Goal: Information Seeking & Learning: Compare options

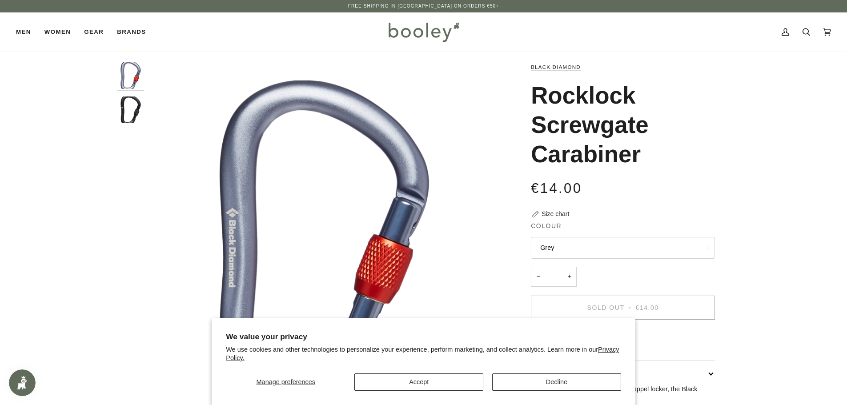
click at [738, 148] on div "Zoom Zoom Previous Next" at bounding box center [423, 289] width 645 height 454
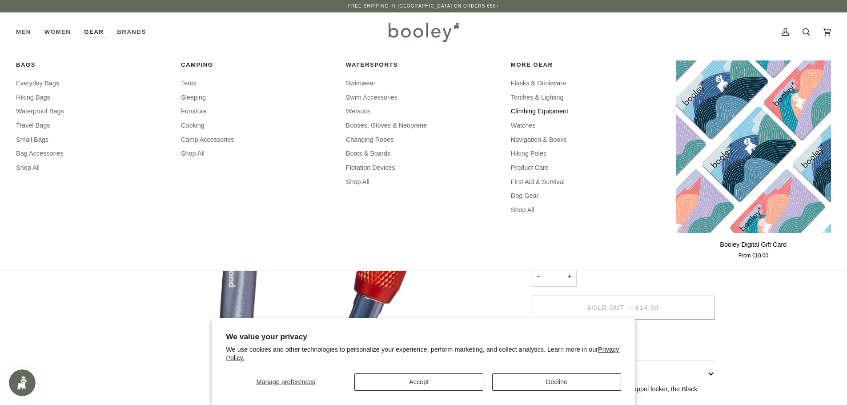
click at [536, 110] on span "Climbing Equipment" at bounding box center [588, 112] width 155 height 10
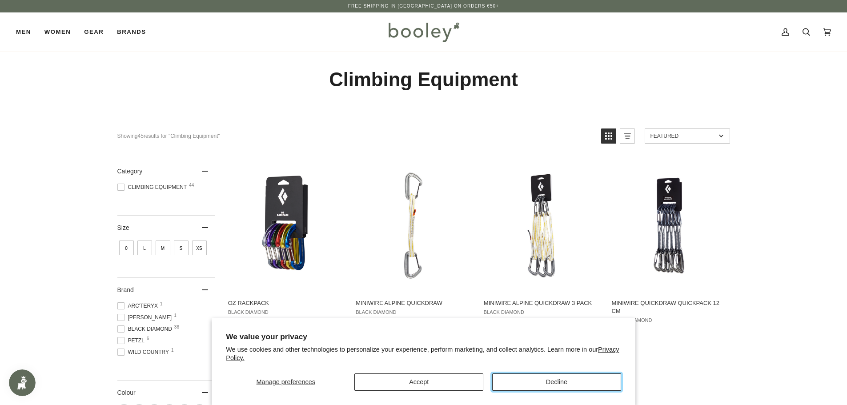
click at [587, 379] on button "Decline" at bounding box center [556, 382] width 129 height 17
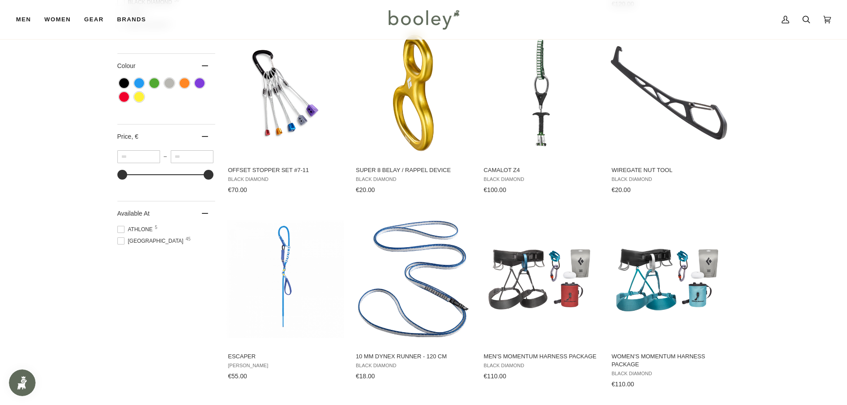
scroll to position [400, 0]
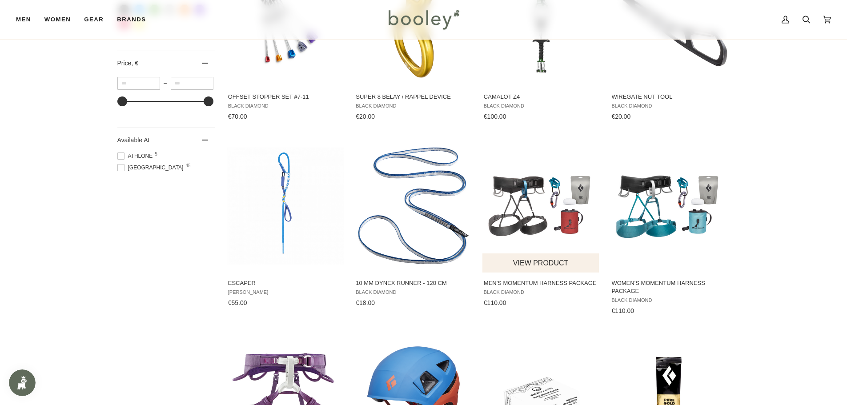
click at [536, 203] on img "Men's Momentum Harness Package" at bounding box center [541, 206] width 118 height 118
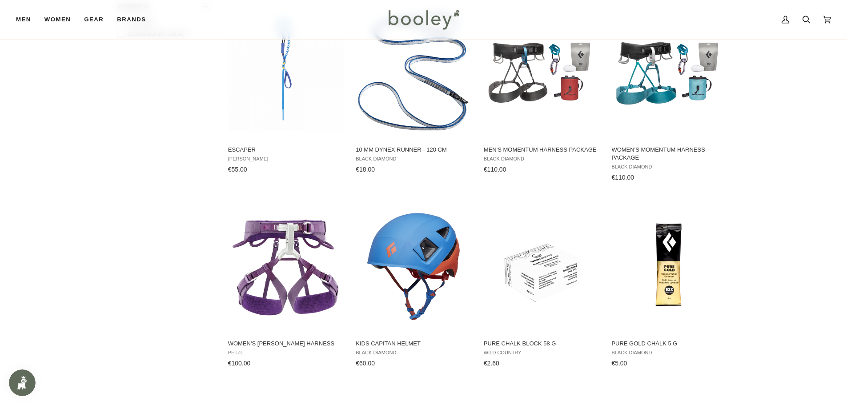
scroll to position [489, 0]
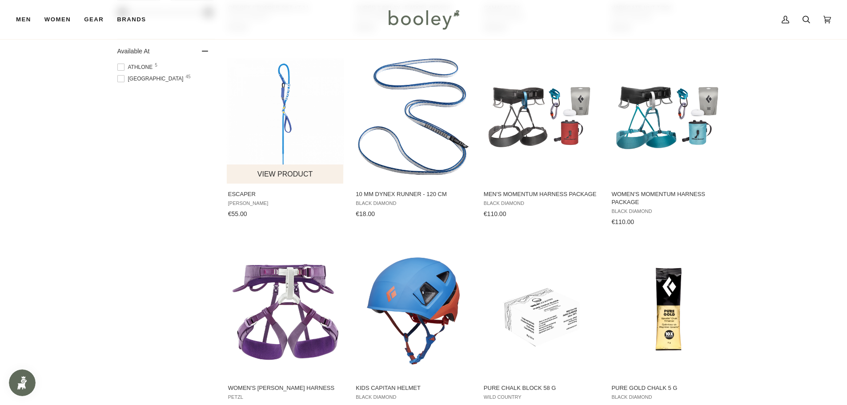
click at [288, 98] on img "Escaper" at bounding box center [286, 117] width 118 height 118
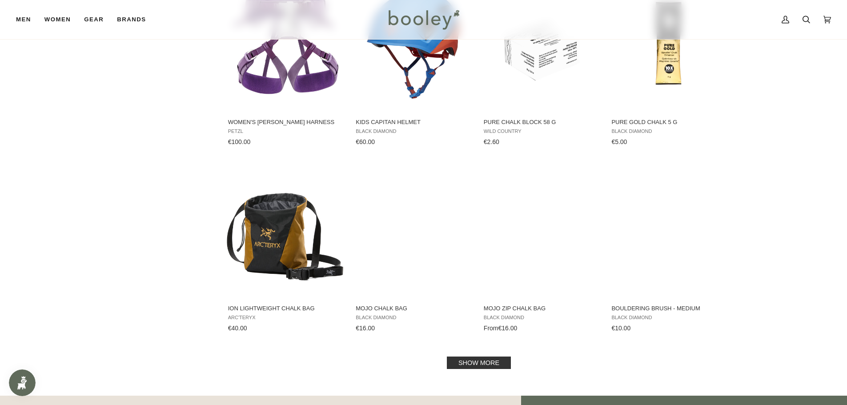
scroll to position [756, 0]
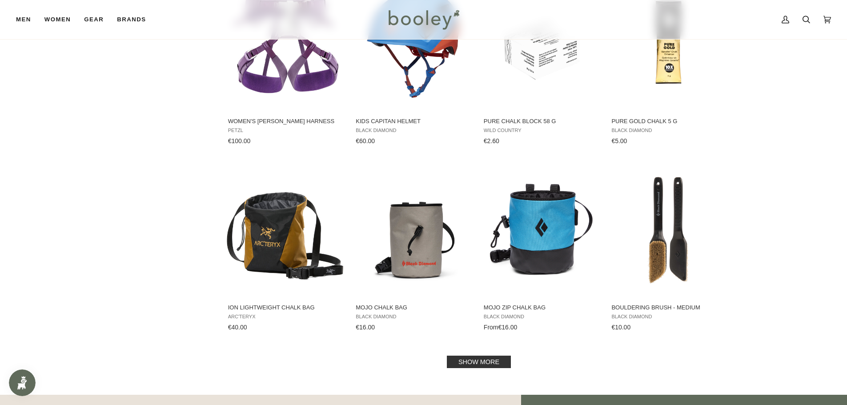
click at [482, 358] on link "Show more" at bounding box center [479, 362] width 64 height 12
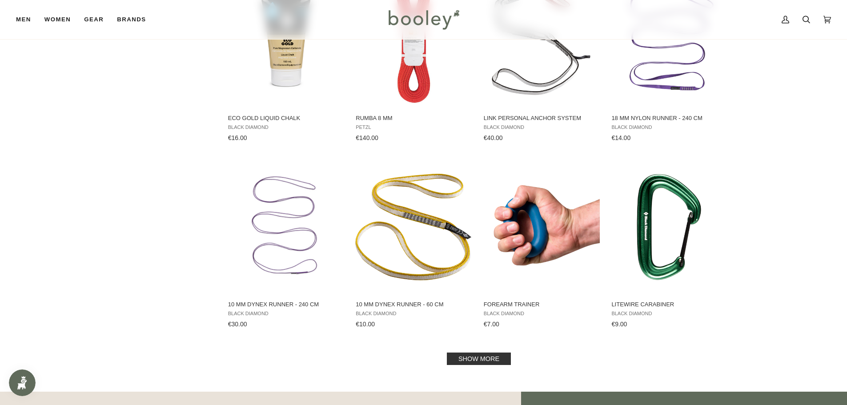
scroll to position [1734, 0]
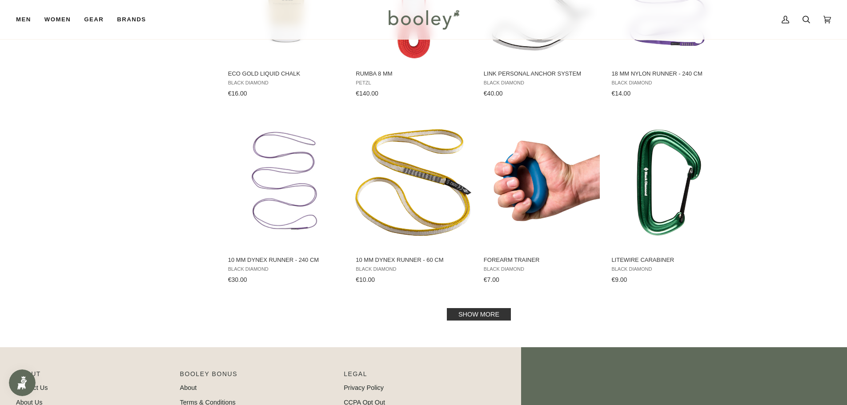
click at [485, 316] on link "Show more" at bounding box center [479, 314] width 64 height 12
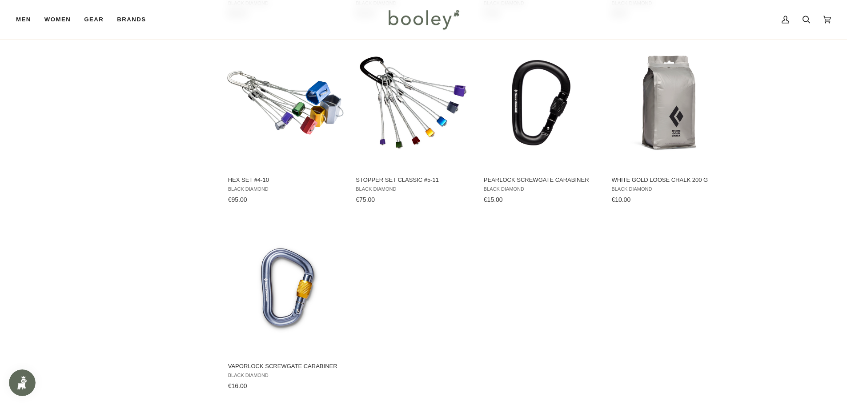
scroll to position [2090, 0]
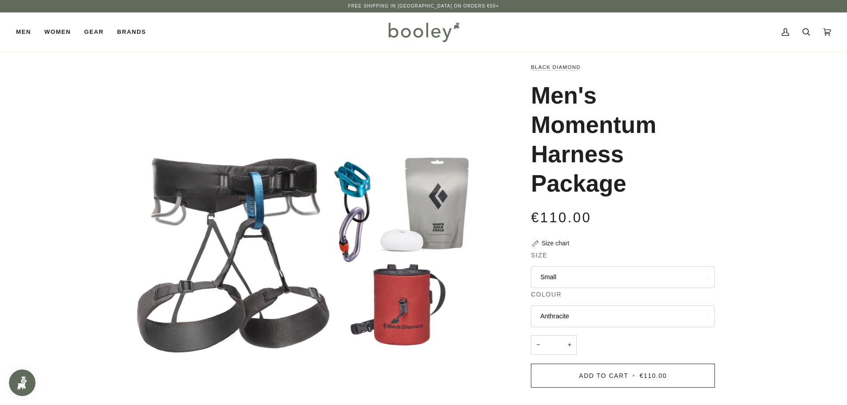
drag, startPoint x: 535, startPoint y: 123, endPoint x: 658, endPoint y: 182, distance: 136.2
click at [658, 182] on h1 "Men's Momentum Harness Package" at bounding box center [619, 140] width 177 height 118
